Goal: Find specific page/section: Find specific page/section

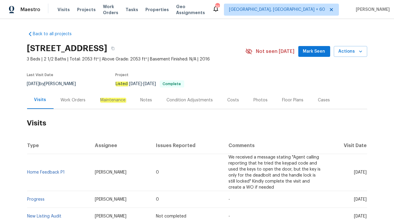
click at [74, 103] on div "Work Orders" at bounding box center [73, 100] width 39 height 18
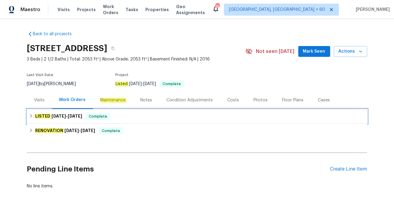
click at [116, 118] on div "LISTED 9/17/25 - 9/18/25 Complete" at bounding box center [197, 116] width 337 height 7
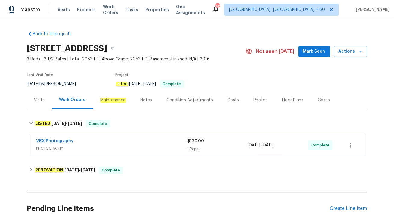
click at [37, 102] on div "Visits" at bounding box center [39, 100] width 11 height 6
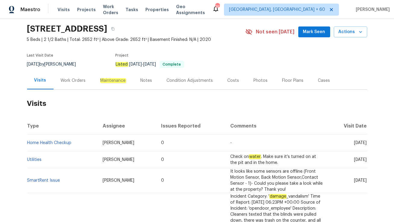
scroll to position [28, 0]
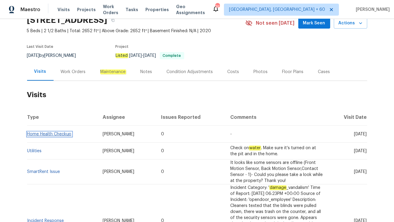
click at [66, 134] on link "Home Health Checkup" at bounding box center [49, 134] width 44 height 4
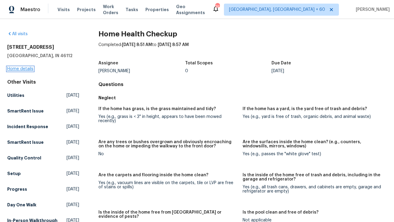
click at [26, 69] on link "Home details" at bounding box center [20, 69] width 26 height 4
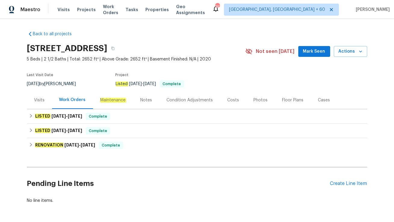
click at [39, 103] on div "Visits" at bounding box center [39, 100] width 25 height 18
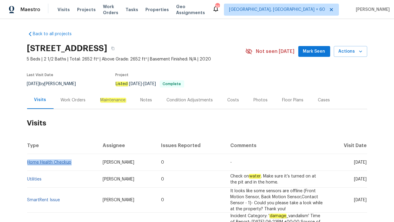
drag, startPoint x: 74, startPoint y: 163, endPoint x: 29, endPoint y: 161, distance: 45.2
click at [29, 161] on td "Home Health Checkup" at bounding box center [62, 162] width 71 height 17
copy link "Home Health Checkup"
